Goal: Transaction & Acquisition: Purchase product/service

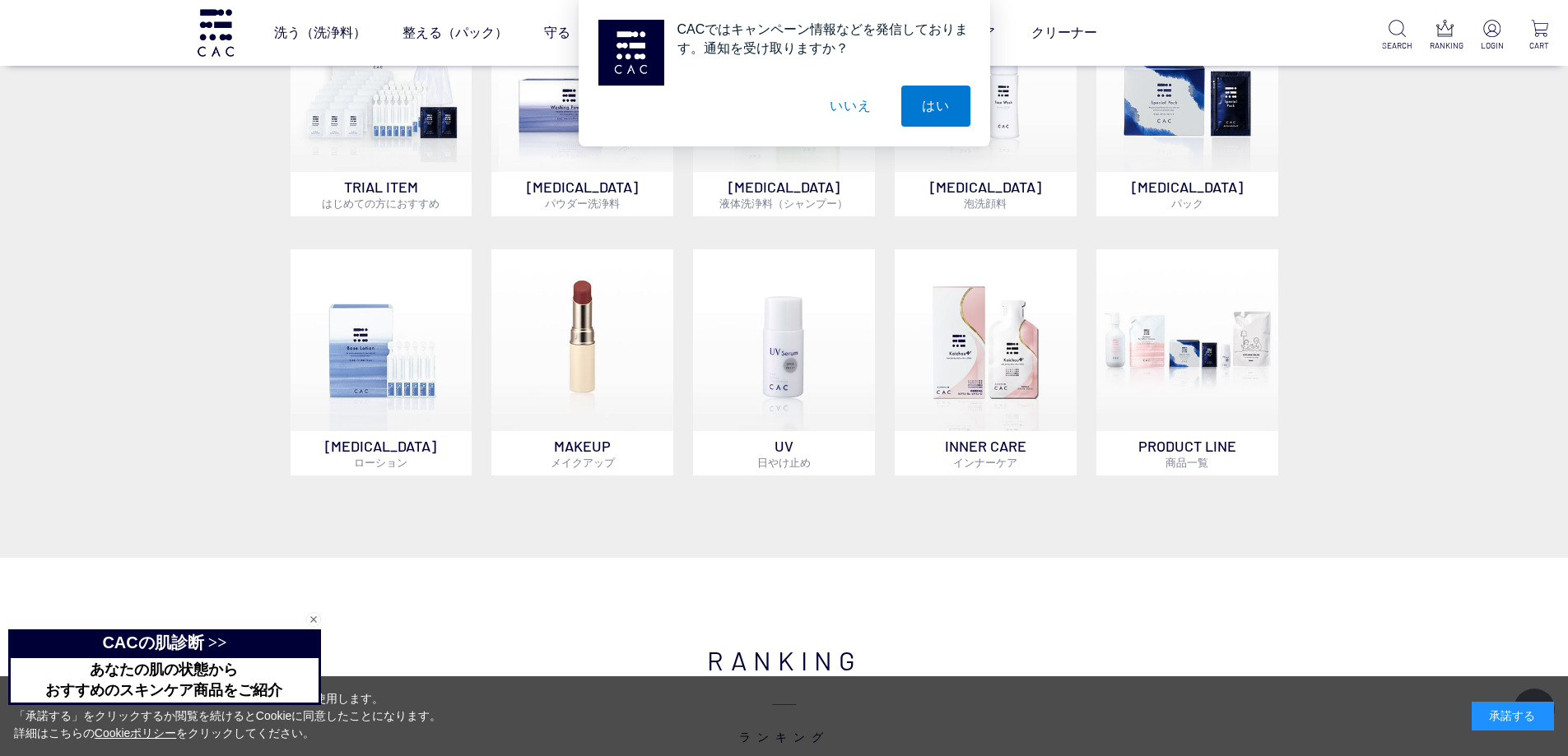
scroll to position [1401, 0]
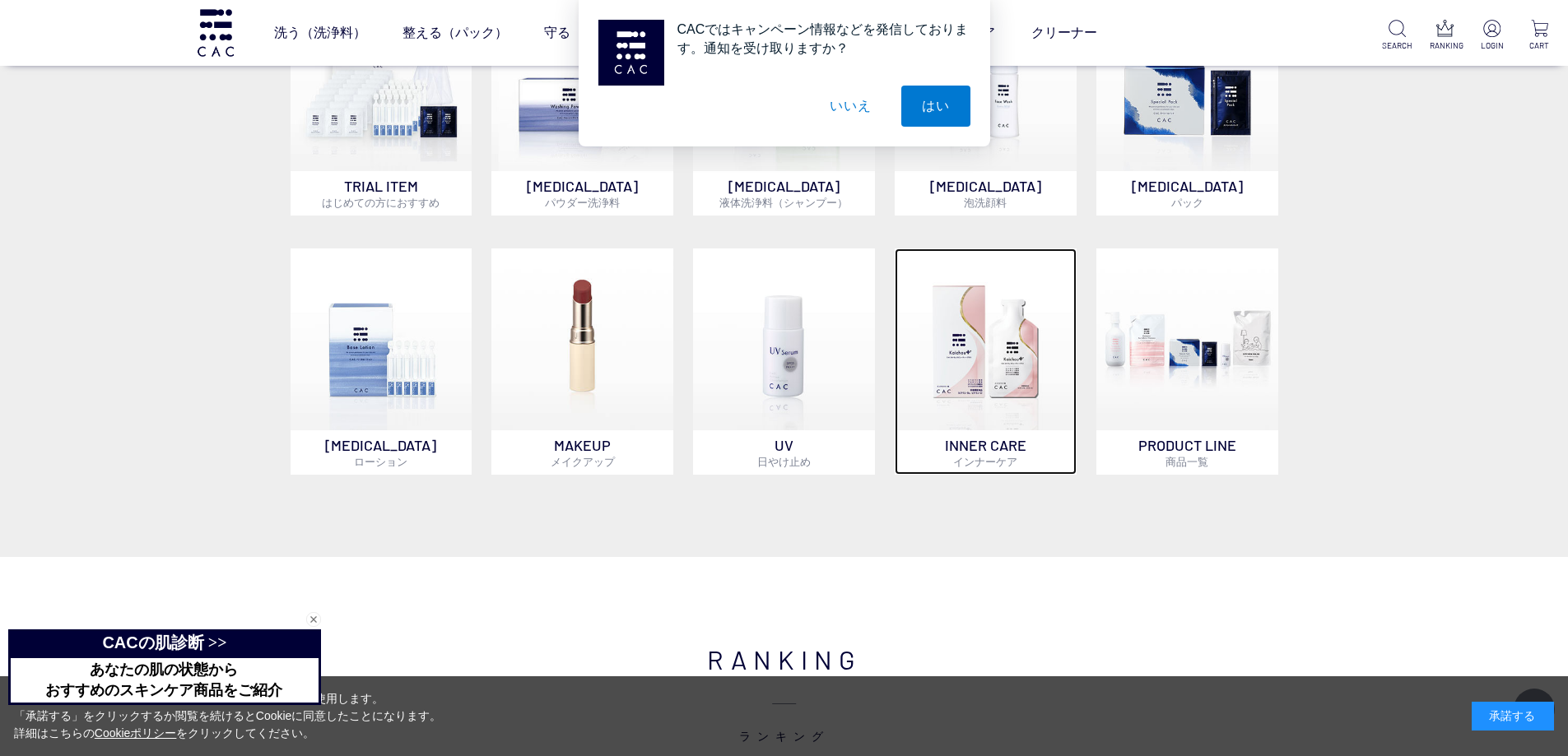
click at [1005, 389] on img at bounding box center [986, 340] width 182 height 182
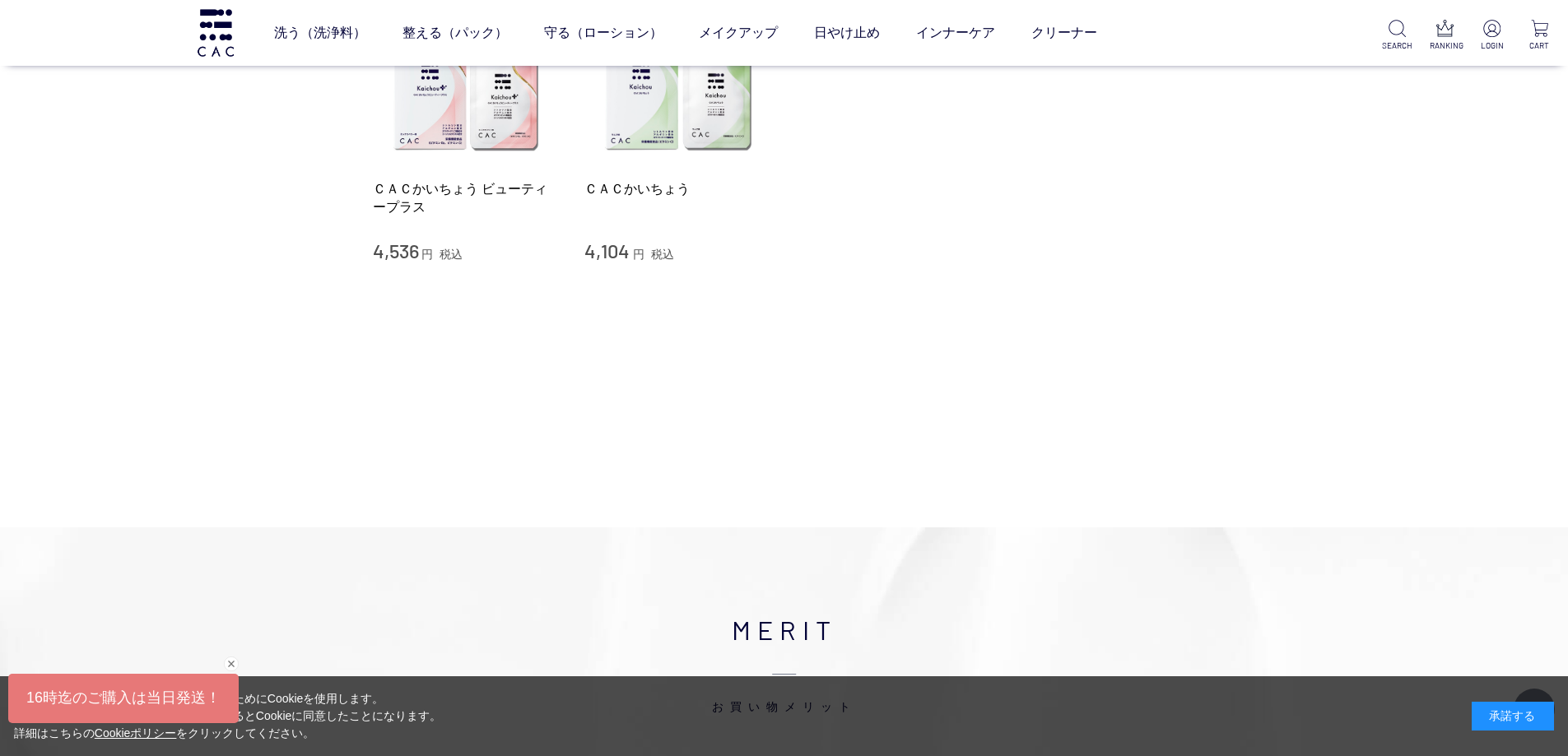
scroll to position [363, 0]
click at [443, 87] on ul "ベース アイ フェイスカラー リップ" at bounding box center [686, 70] width 823 height 40
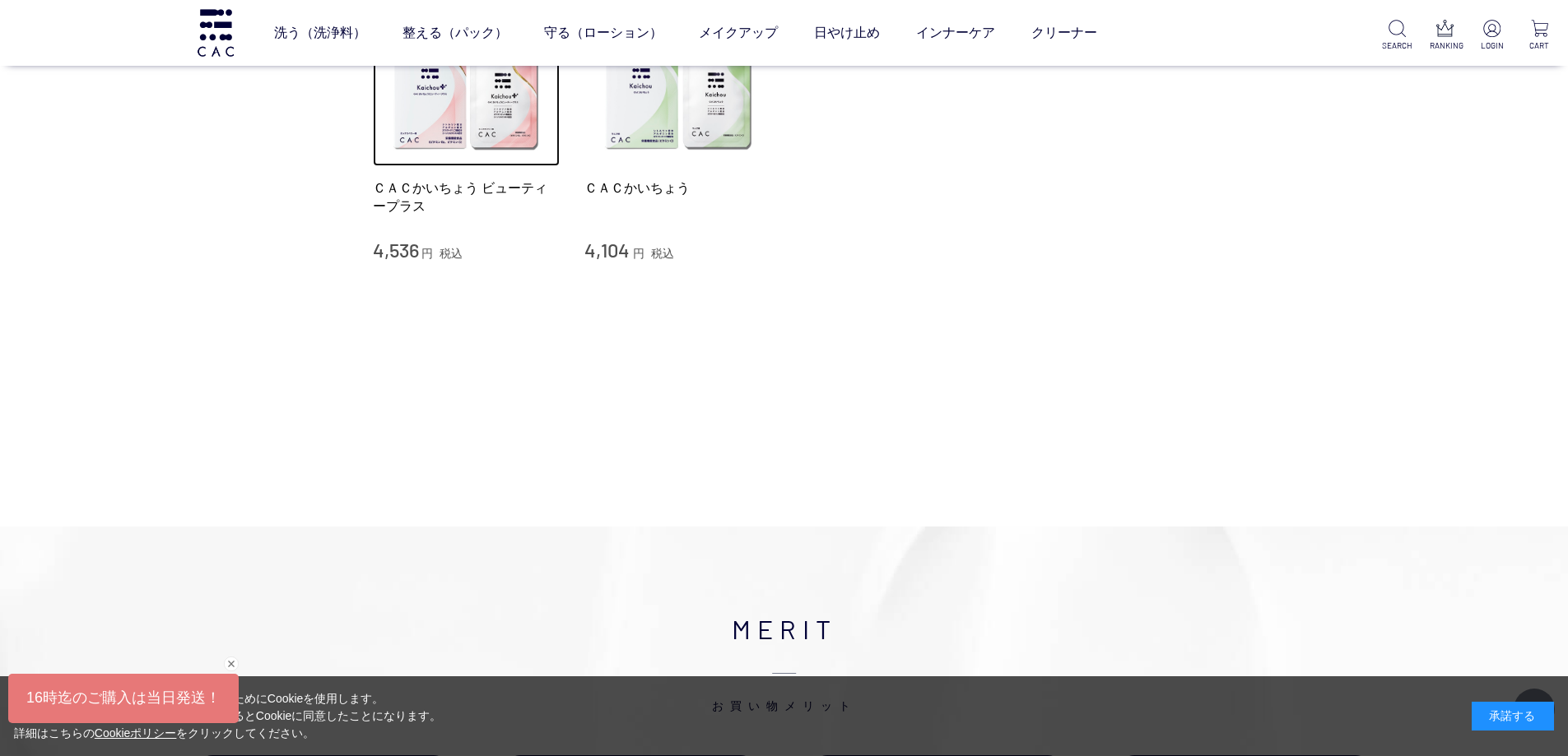
click at [447, 126] on img at bounding box center [466, 73] width 188 height 188
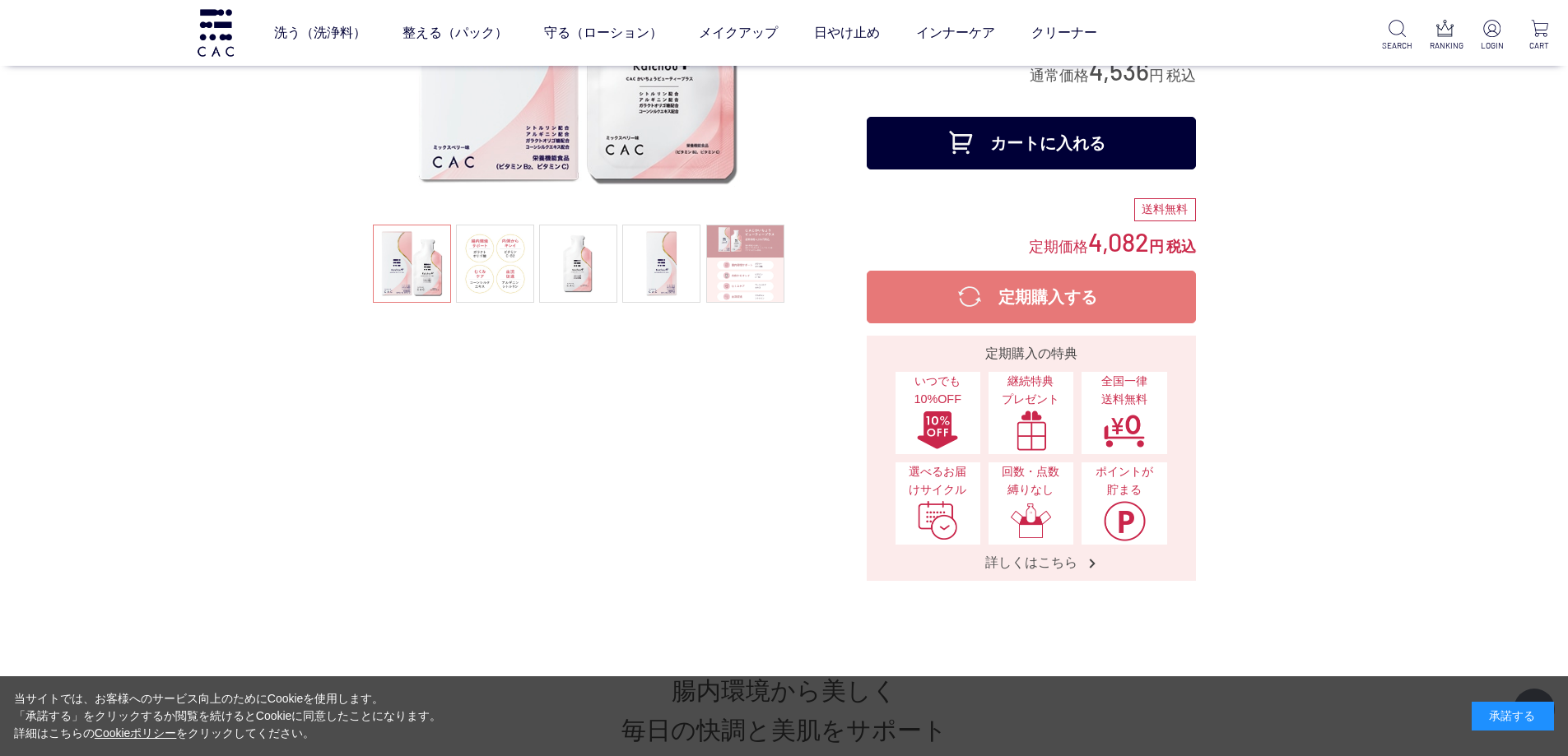
scroll to position [251, 0]
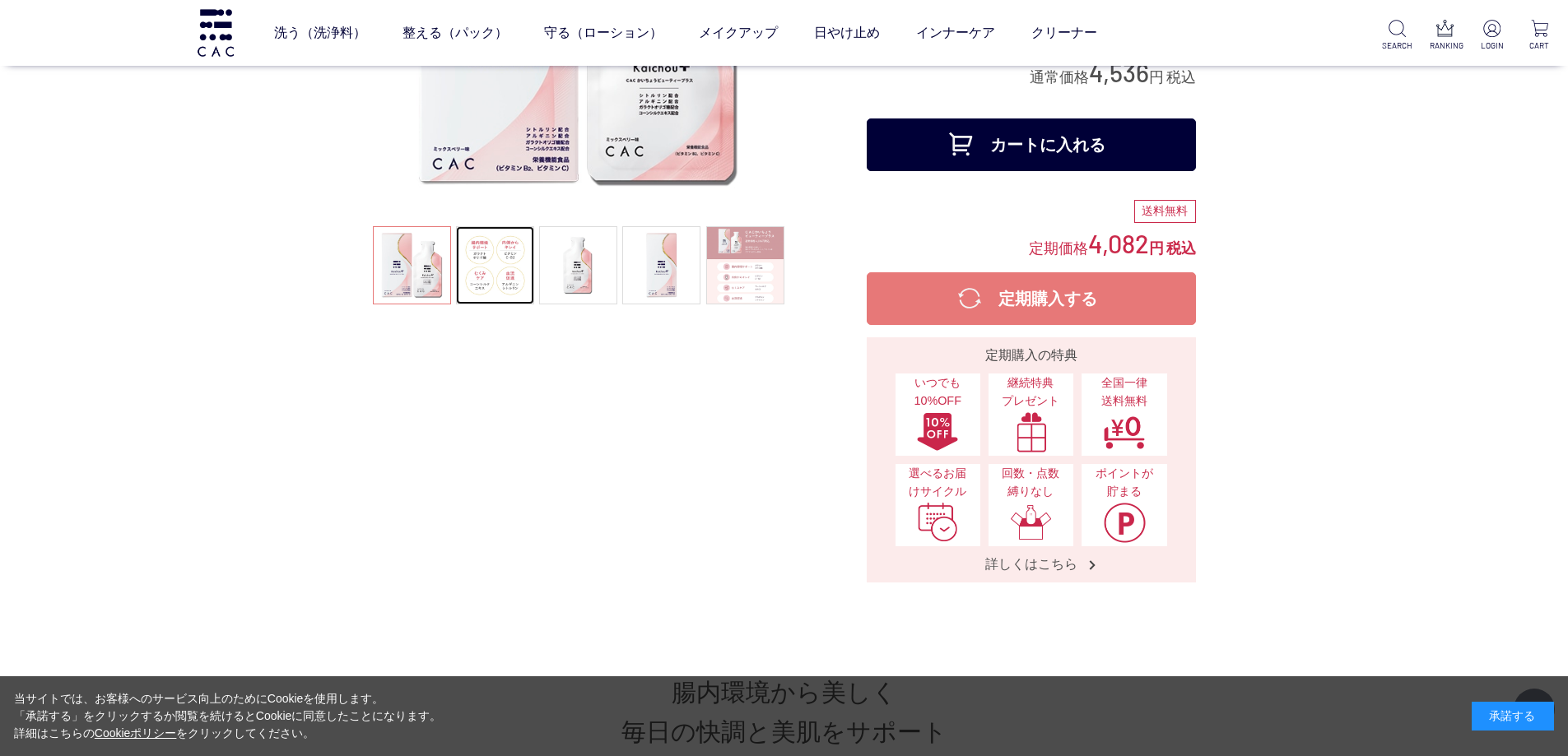
click at [500, 272] on link at bounding box center [495, 265] width 79 height 78
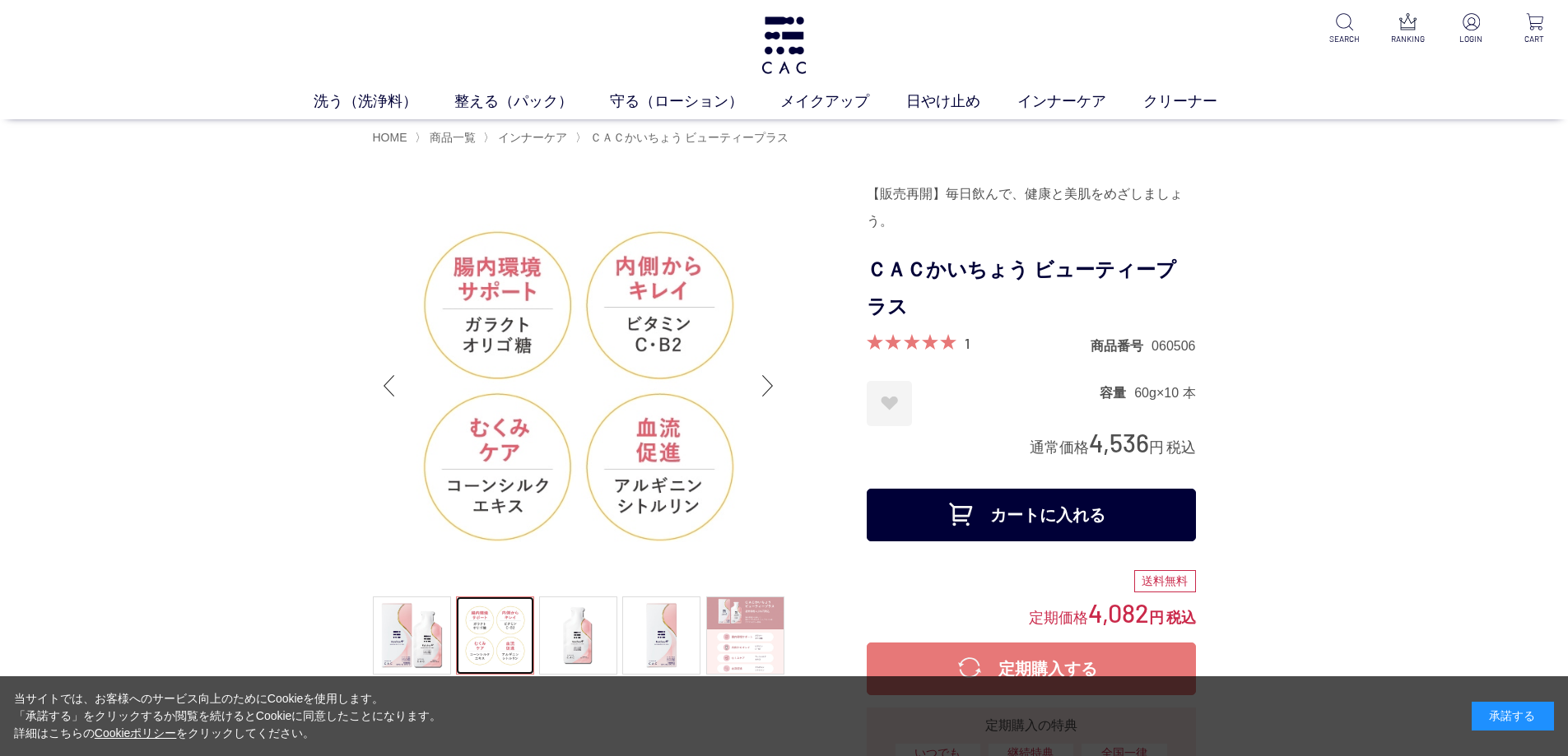
scroll to position [87, 0]
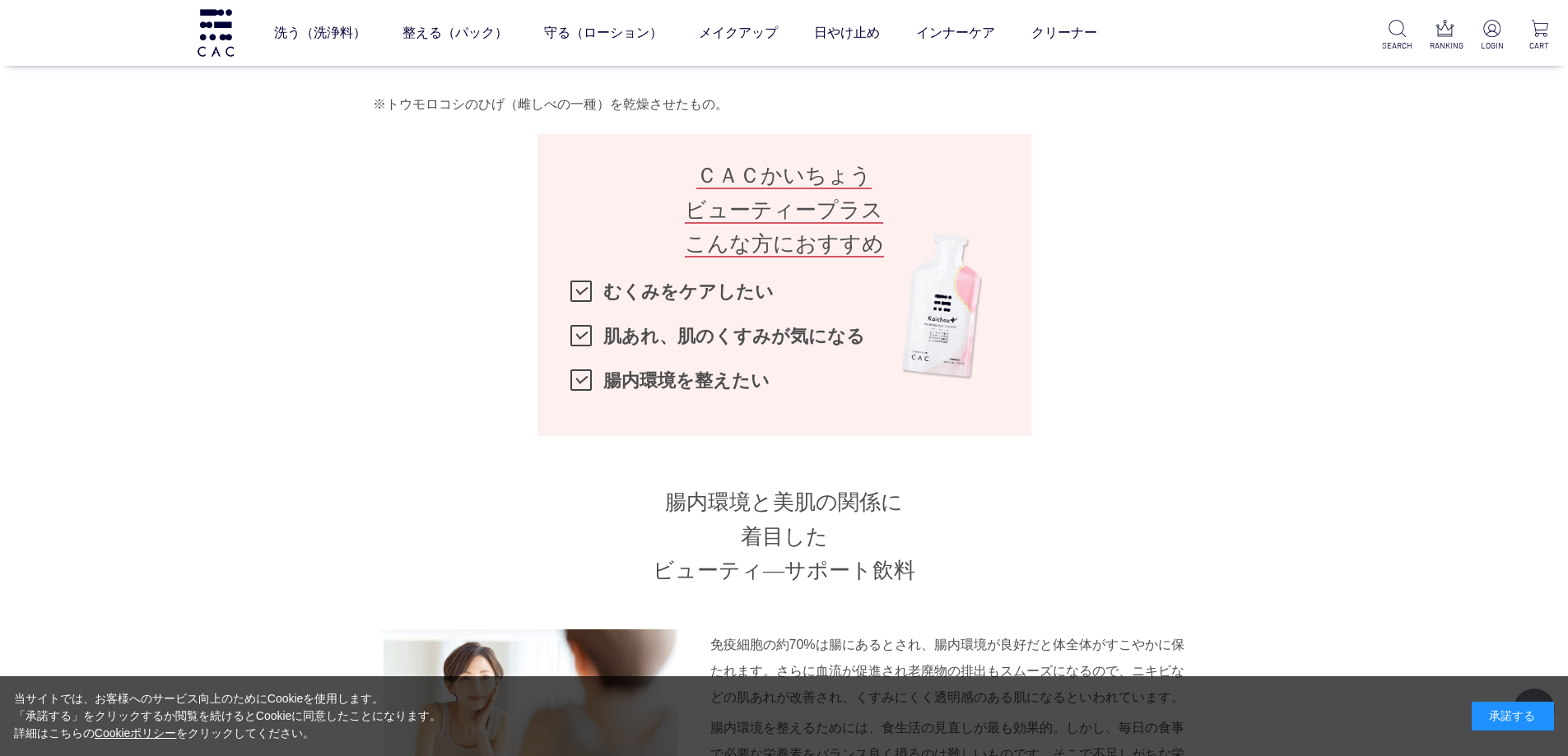
scroll to position [1438, 0]
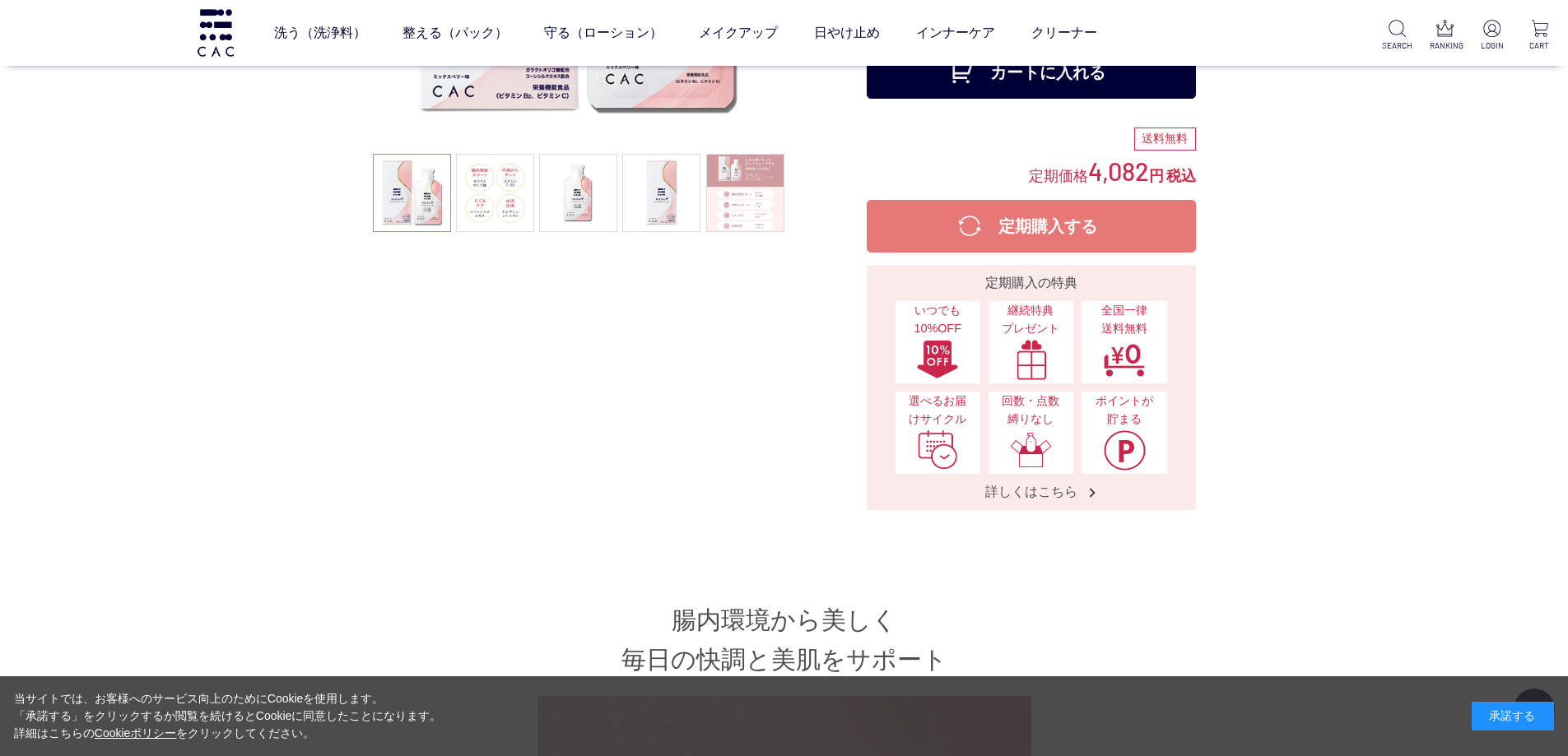
scroll to position [606, 0]
